Goal: Task Accomplishment & Management: Manage account settings

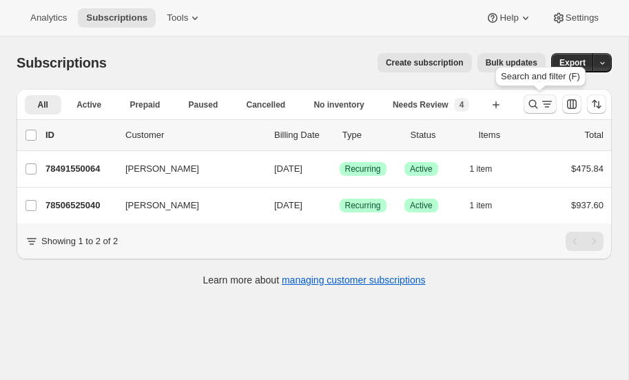
click at [532, 103] on icon "Search and filter results" at bounding box center [534, 104] width 14 height 14
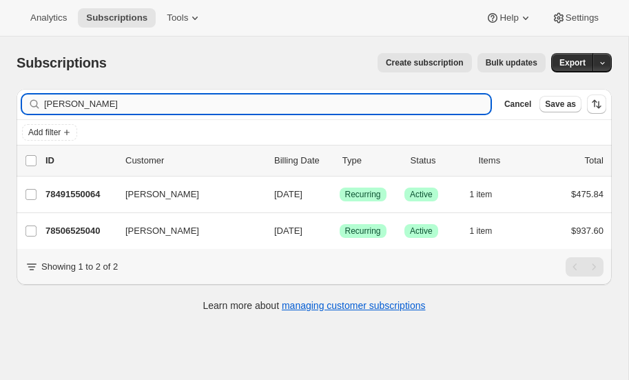
click at [130, 102] on input "[PERSON_NAME]" at bounding box center [267, 103] width 447 height 19
type input "h"
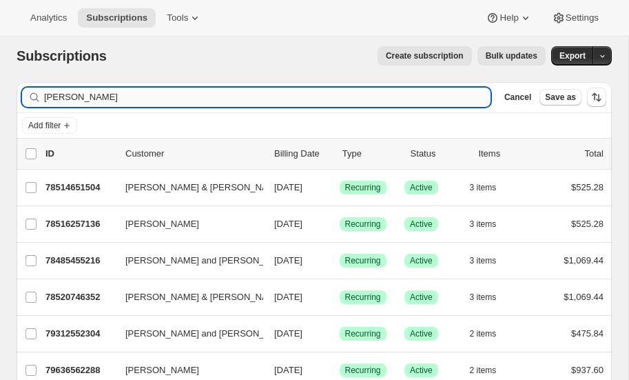
scroll to position [8, 0]
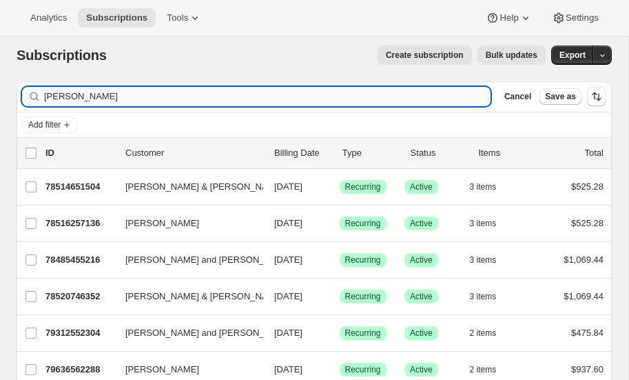
click at [84, 95] on input "[PERSON_NAME]" at bounding box center [267, 96] width 447 height 19
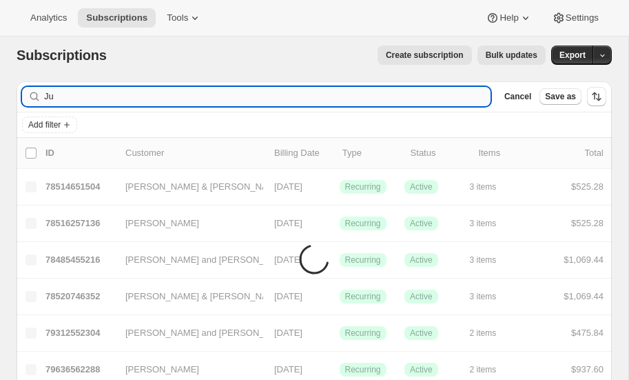
type input "J"
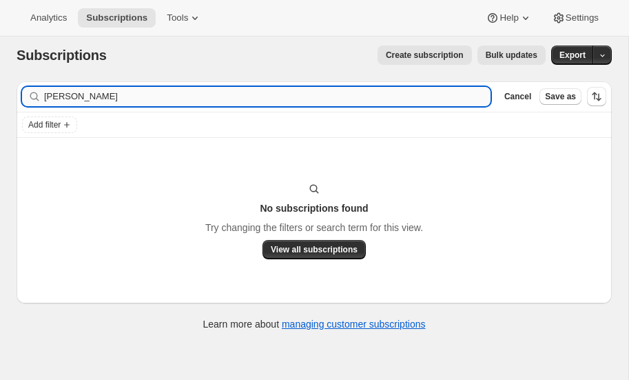
click at [65, 97] on input "[PERSON_NAME]" at bounding box center [267, 96] width 447 height 19
type input "[PERSON_NAME]"
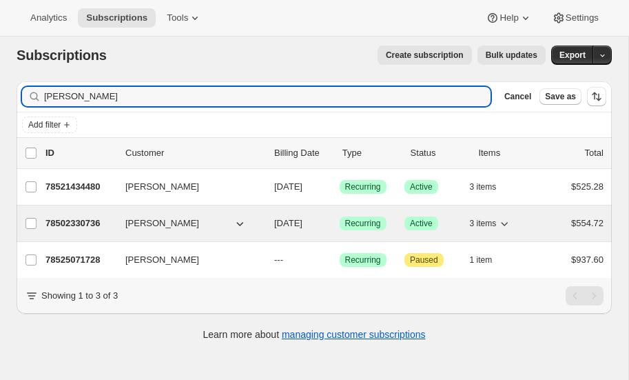
click at [77, 216] on p "78502330736" at bounding box center [80, 223] width 69 height 14
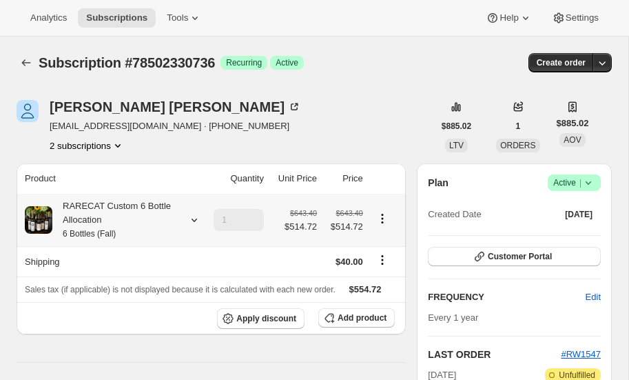
click at [194, 220] on icon at bounding box center [195, 220] width 14 height 14
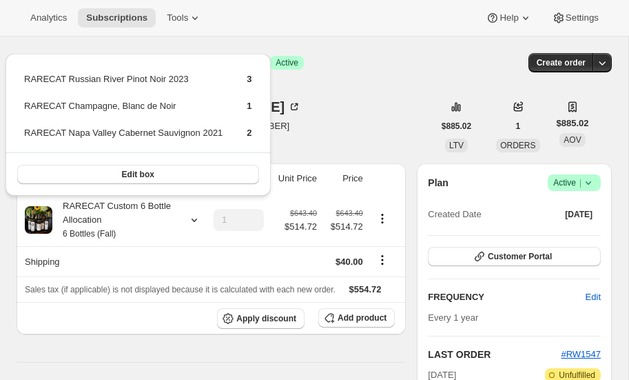
click at [352, 77] on div "Subscription #78502330736. This page is ready Subscription #78502330736 Success…" at bounding box center [315, 63] width 596 height 52
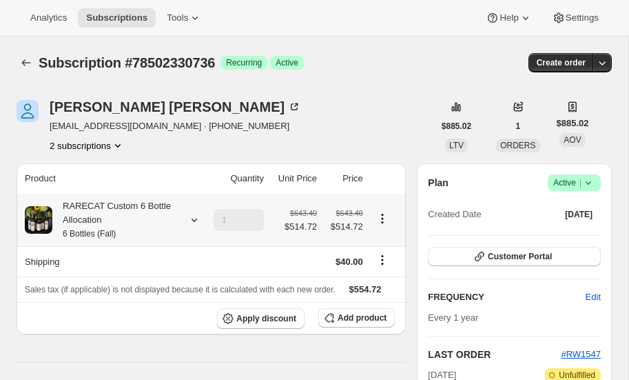
click at [193, 219] on icon at bounding box center [195, 220] width 6 height 3
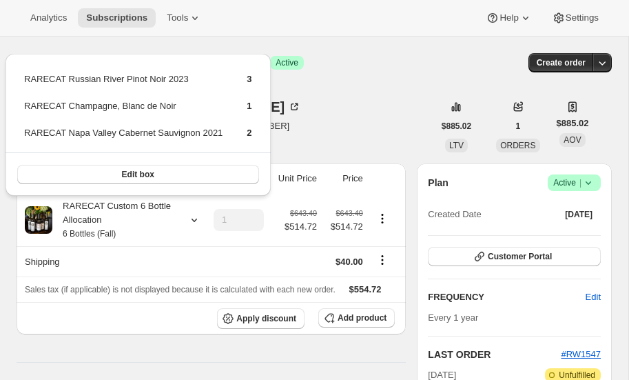
click at [365, 128] on div "[PERSON_NAME] [EMAIL_ADDRESS][DOMAIN_NAME] · [PHONE_NUMBER] 2 subscriptions" at bounding box center [225, 126] width 417 height 52
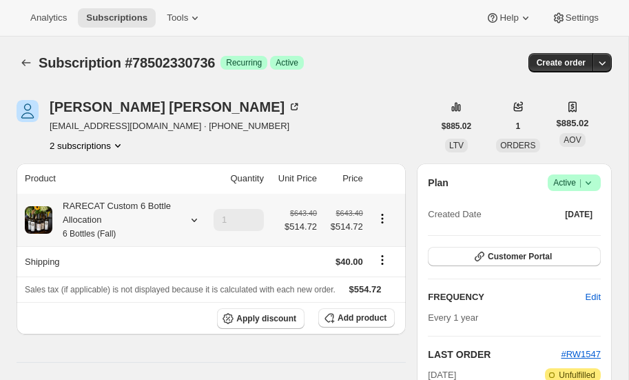
click at [190, 218] on icon at bounding box center [195, 220] width 14 height 14
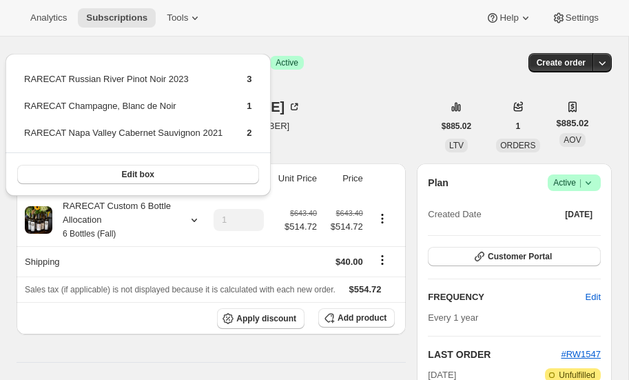
click at [294, 119] on div "[PERSON_NAME] [EMAIL_ADDRESS][DOMAIN_NAME] · [PHONE_NUMBER] 2 subscriptions" at bounding box center [225, 126] width 417 height 52
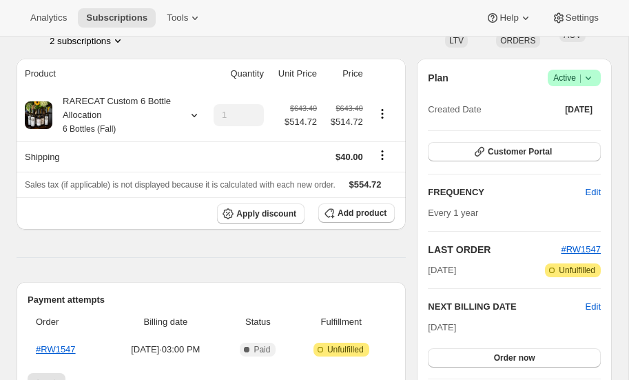
scroll to position [104, 0]
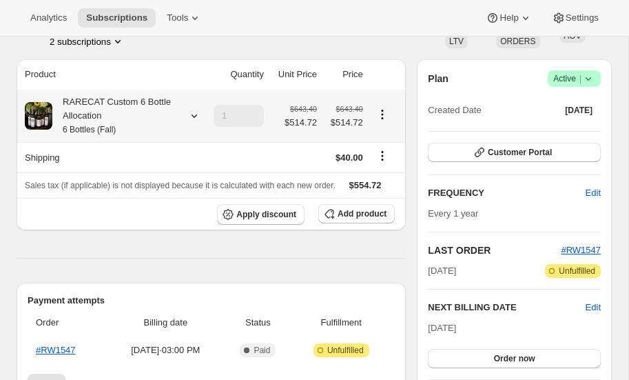
click at [194, 111] on icon at bounding box center [195, 116] width 14 height 14
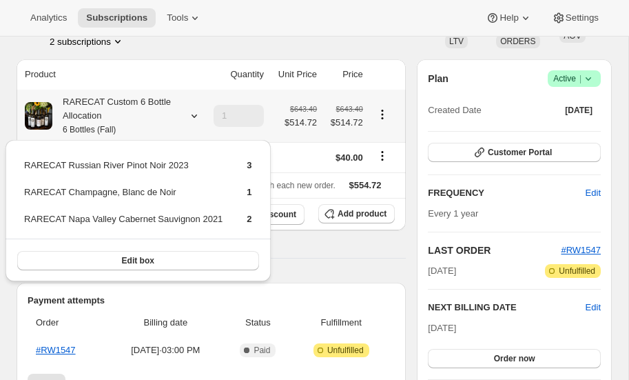
click at [194, 111] on icon at bounding box center [195, 116] width 14 height 14
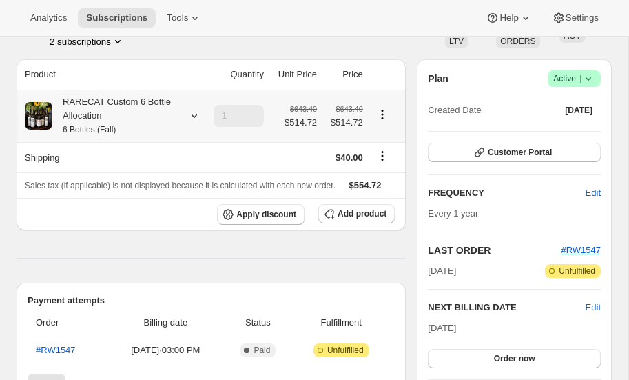
click at [194, 111] on icon at bounding box center [195, 116] width 14 height 14
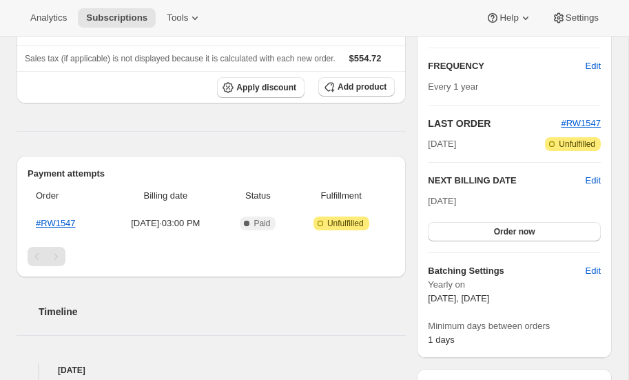
scroll to position [236, 0]
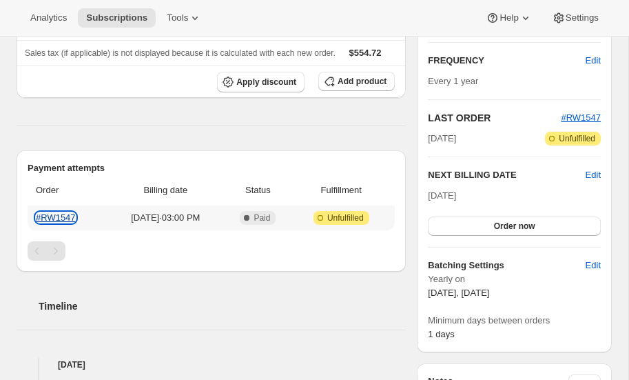
click at [55, 216] on link "#RW1547" at bounding box center [56, 217] width 40 height 10
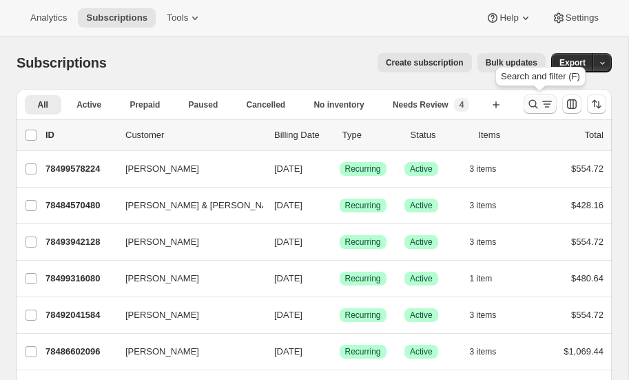
click at [534, 101] on icon "Search and filter results" at bounding box center [534, 104] width 14 height 14
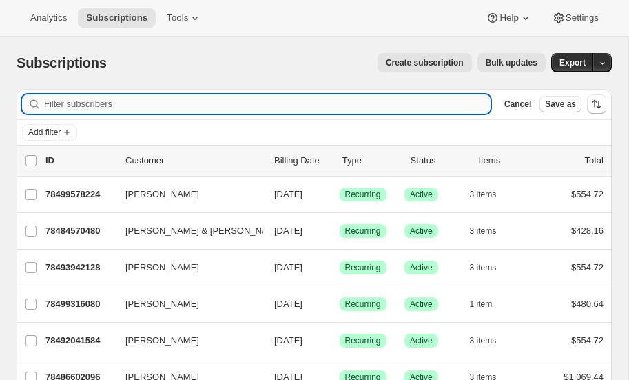
click at [123, 106] on input "Filter subscribers" at bounding box center [267, 103] width 447 height 19
type input "bradley"
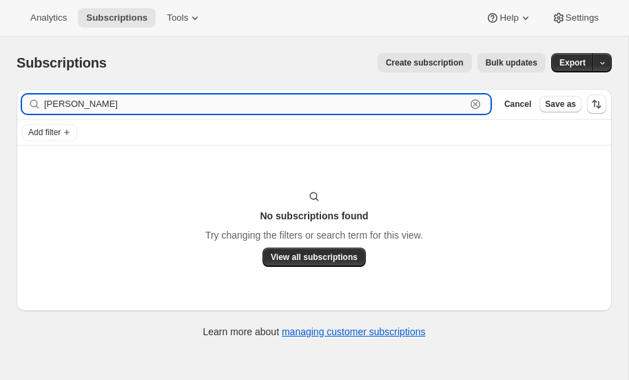
click at [121, 107] on input "Bradley tcker" at bounding box center [255, 103] width 422 height 19
click at [76, 104] on input "Bradley tucker" at bounding box center [255, 103] width 422 height 19
type input "B"
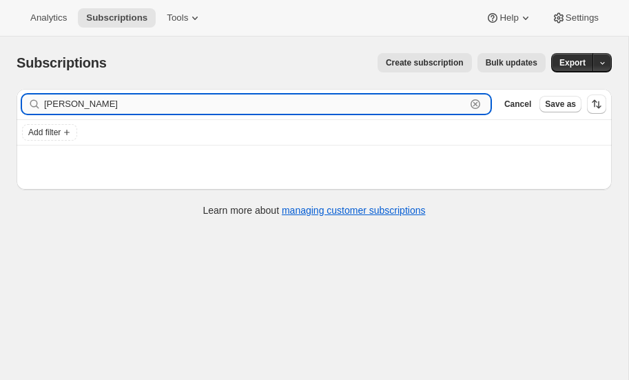
type input "tucker"
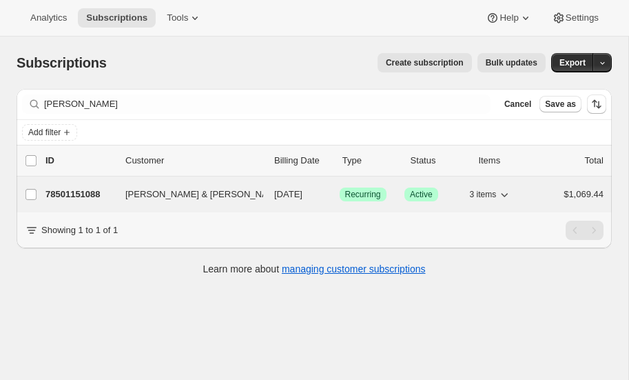
click at [77, 190] on p "78501151088" at bounding box center [80, 195] width 69 height 14
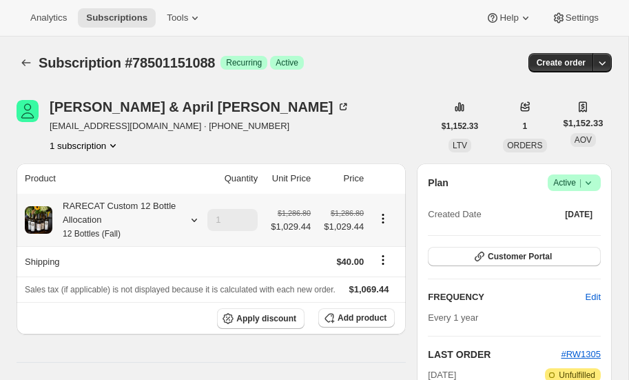
click at [192, 216] on icon at bounding box center [195, 220] width 14 height 14
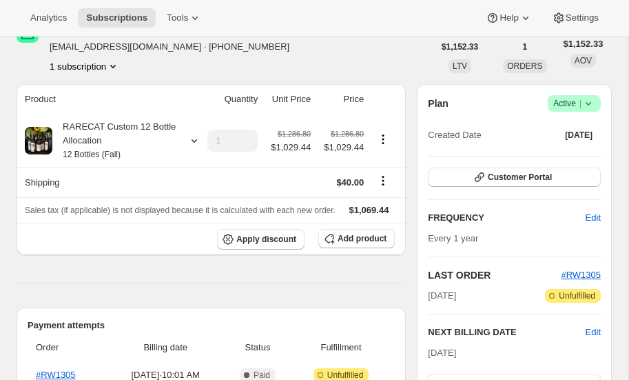
scroll to position [79, 0]
click at [194, 137] on icon at bounding box center [195, 141] width 14 height 14
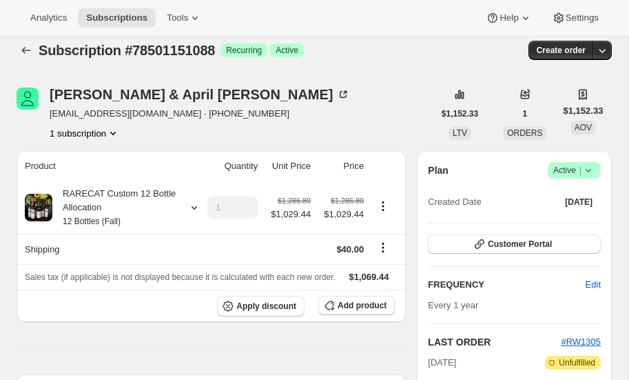
scroll to position [0, 0]
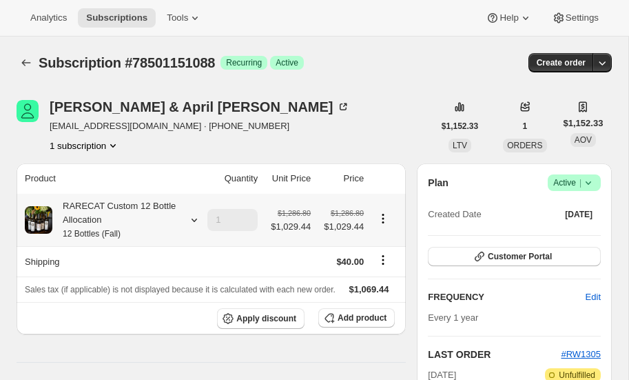
click at [194, 213] on icon at bounding box center [195, 220] width 14 height 14
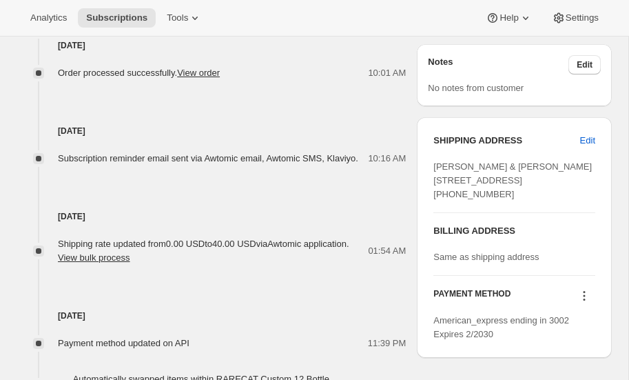
scroll to position [559, 0]
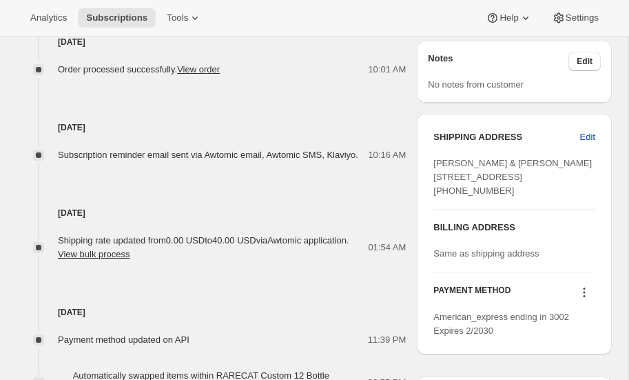
click at [592, 134] on span "Edit" at bounding box center [587, 137] width 15 height 14
select select "GA"
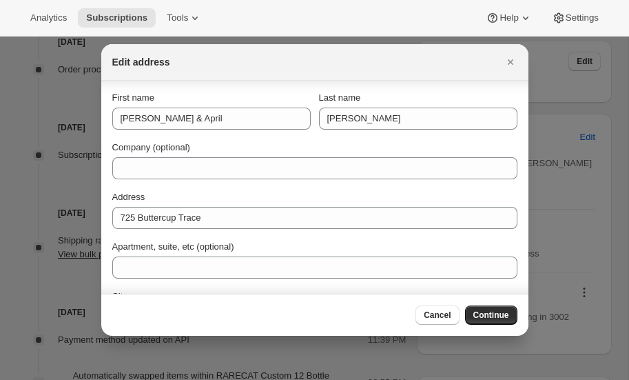
scroll to position [1, 0]
click at [510, 59] on icon "Close" at bounding box center [511, 62] width 14 height 14
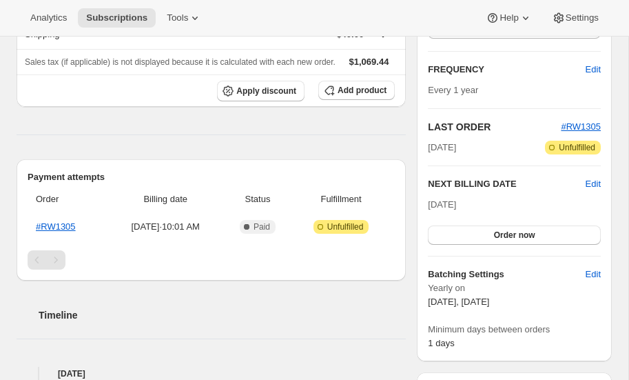
scroll to position [0, 0]
